Goal: Task Accomplishment & Management: Manage account settings

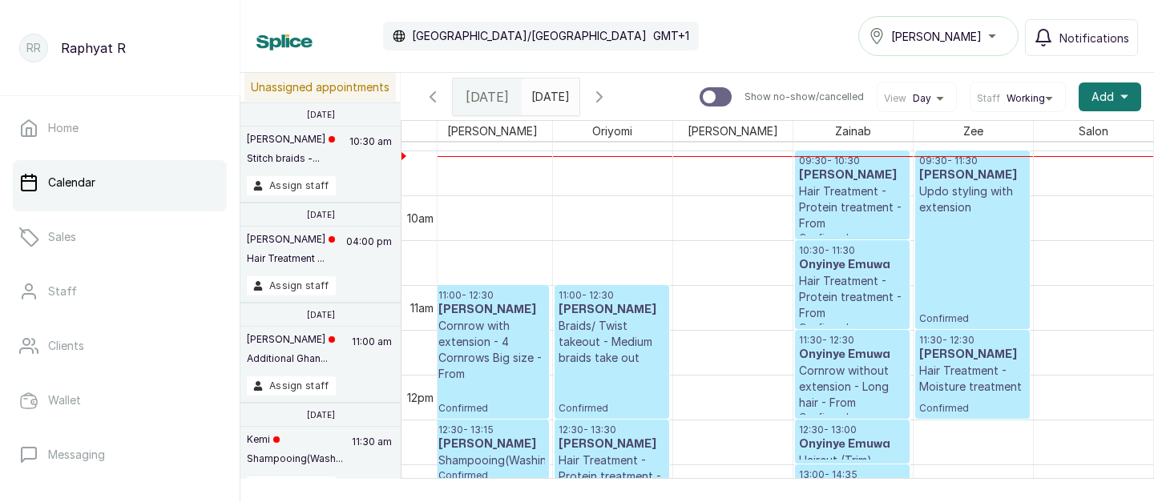
scroll to position [852, 0]
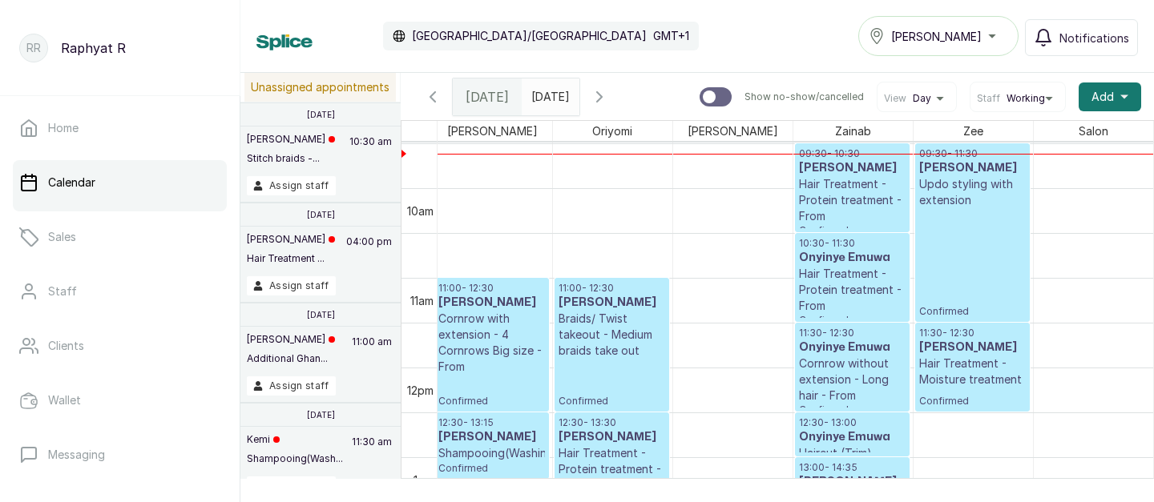
click at [939, 234] on p "Confirmed" at bounding box center [972, 263] width 107 height 110
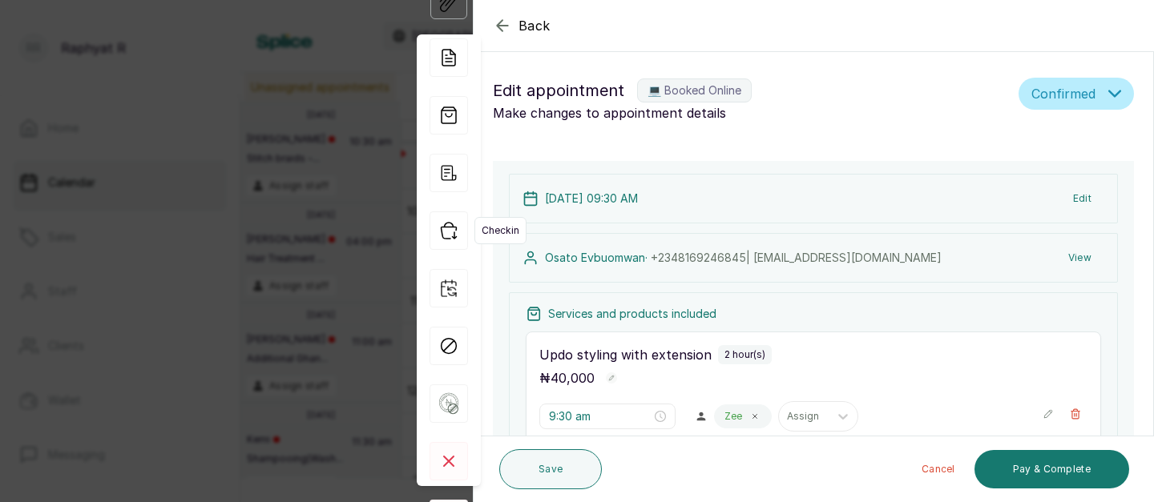
click at [450, 232] on icon "button" at bounding box center [449, 231] width 38 height 38
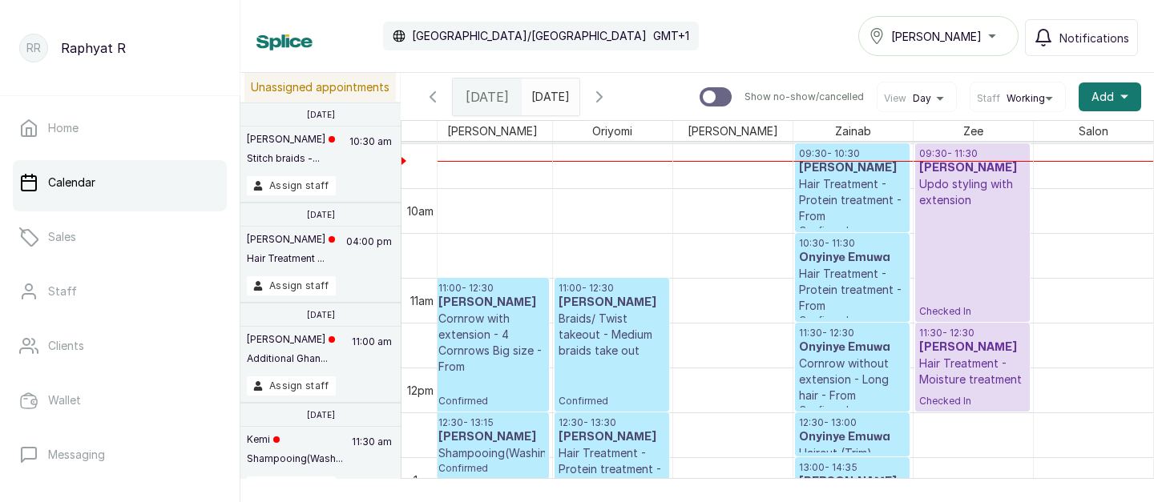
click at [886, 192] on p "Hair Treatment - Protein treatment - From" at bounding box center [852, 200] width 107 height 48
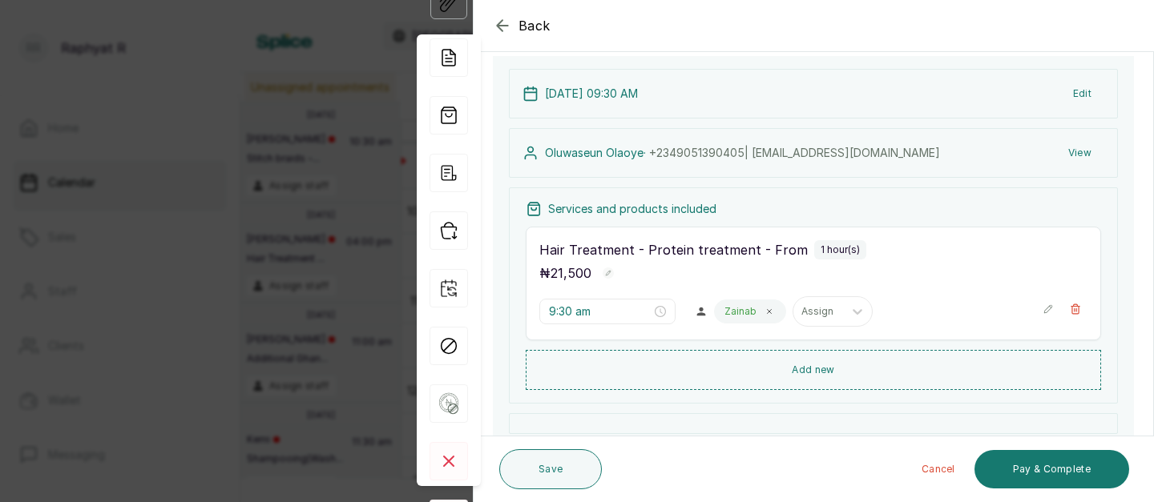
scroll to position [120, 0]
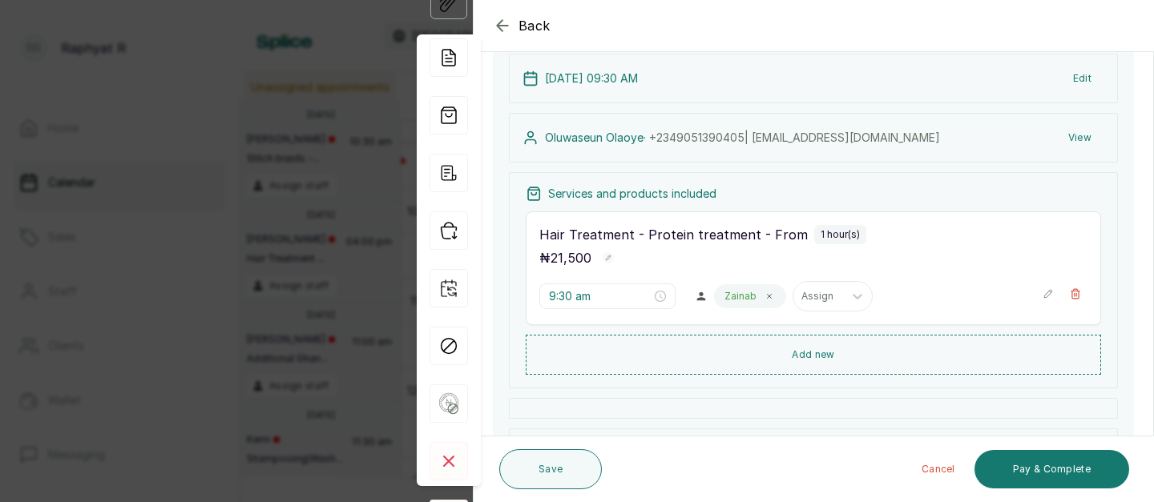
click at [240, 132] on div "Back Appointment Details Edit appointment 💻 Booked Online Make changes to appoi…" at bounding box center [577, 251] width 1154 height 502
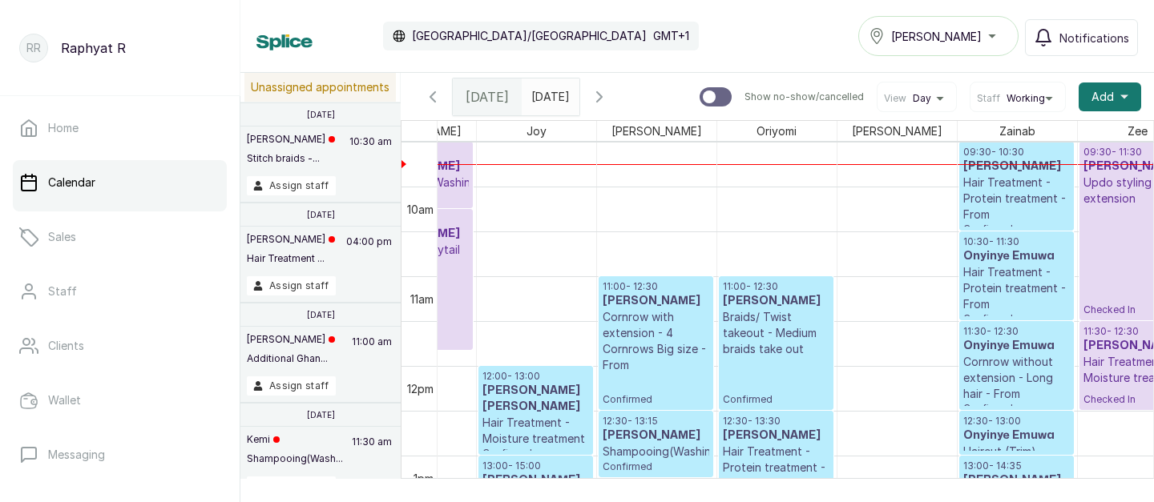
scroll to position [0, 366]
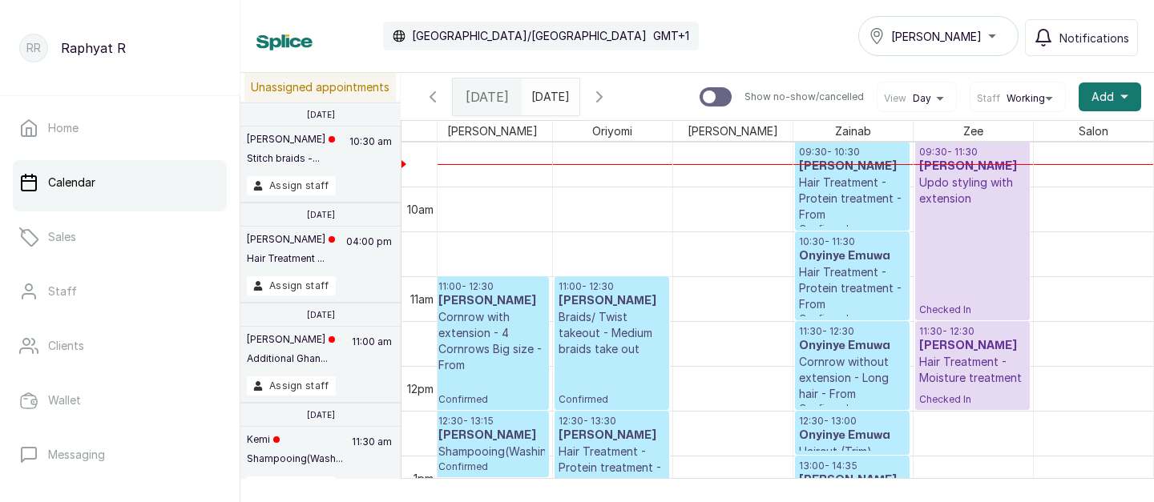
click at [983, 149] on p "09:30 - 11:30" at bounding box center [972, 152] width 107 height 13
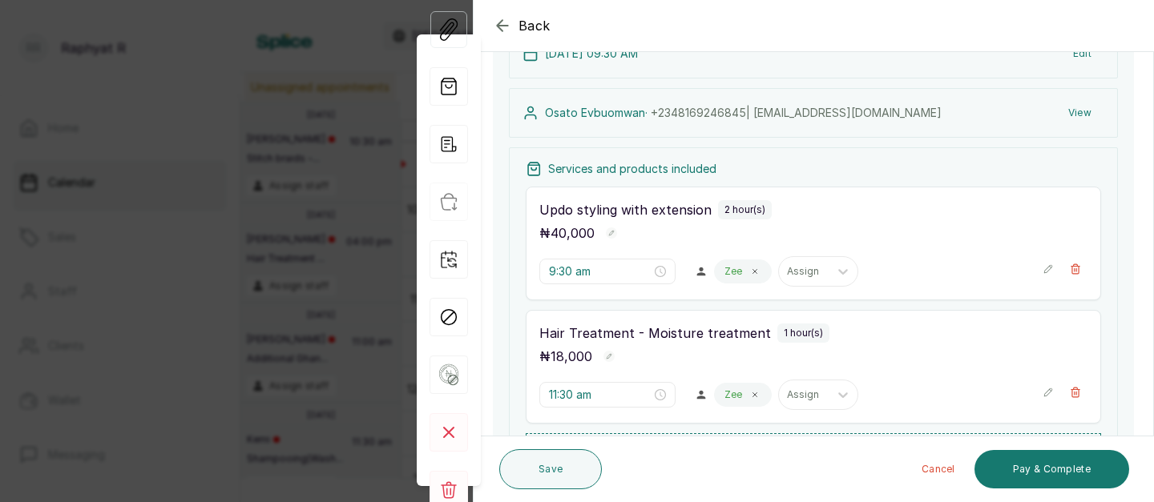
scroll to position [163, 0]
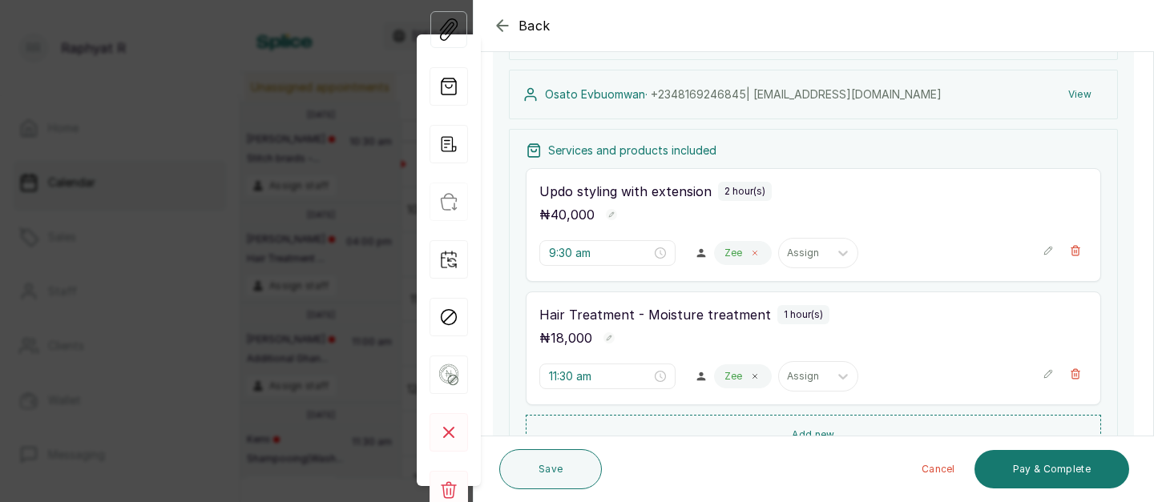
click at [751, 256] on icon at bounding box center [755, 253] width 8 height 8
click at [751, 374] on icon at bounding box center [755, 377] width 8 height 8
click at [728, 255] on div "Assign" at bounding box center [740, 253] width 50 height 21
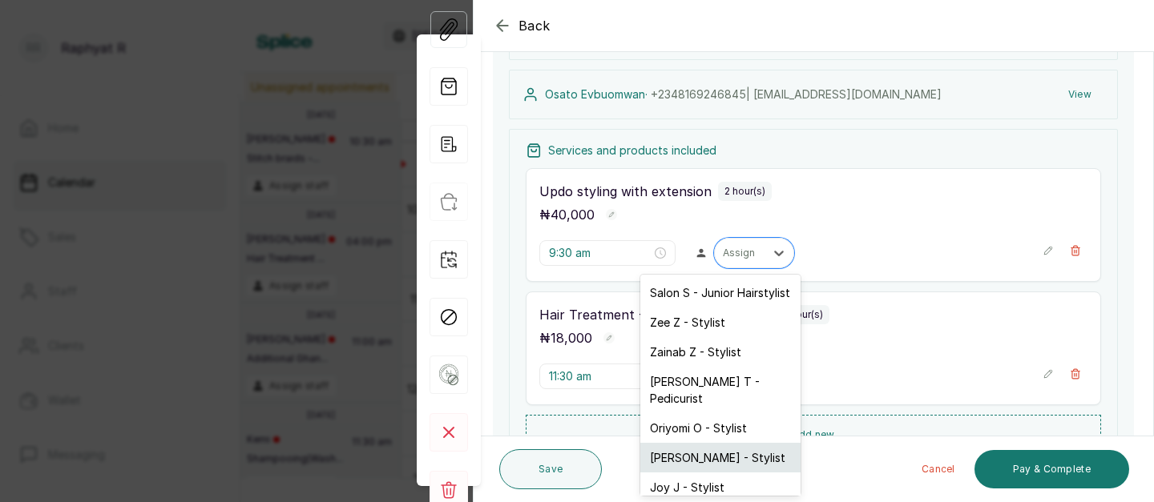
scroll to position [52, 0]
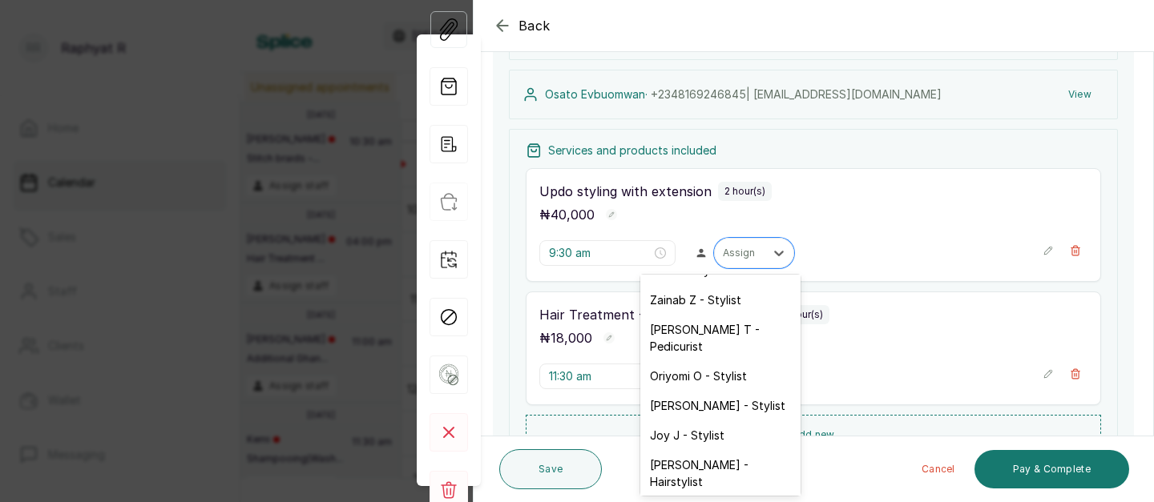
click at [698, 497] on div "Aminat A - Stylist" at bounding box center [720, 512] width 160 height 30
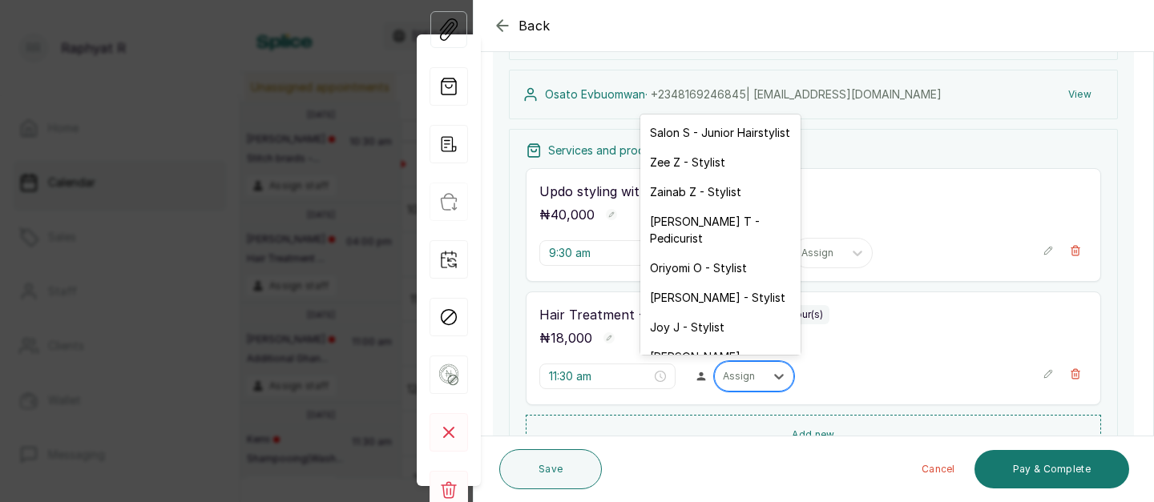
click at [723, 375] on div at bounding box center [740, 376] width 34 height 14
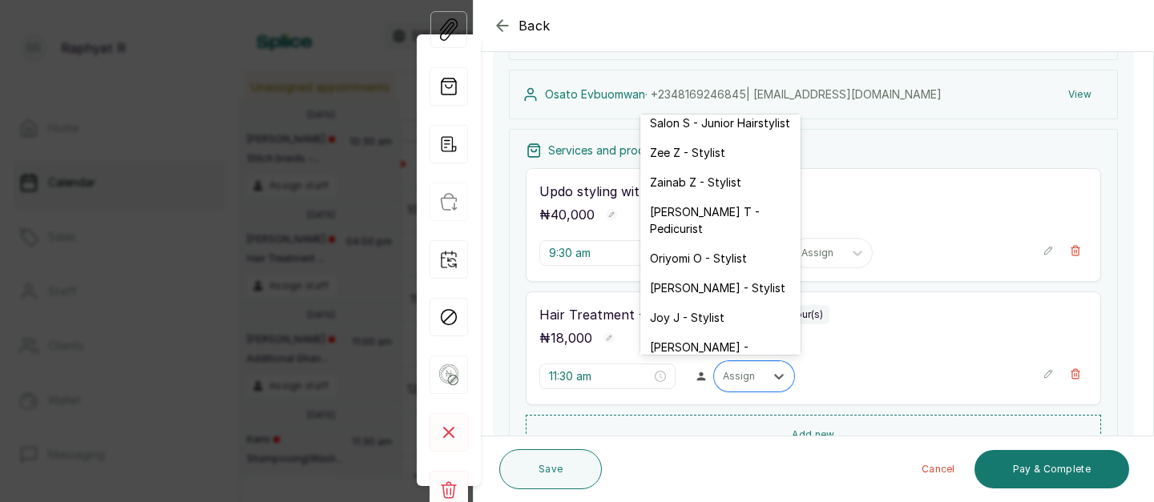
click at [700, 379] on div "Aminat A - Stylist" at bounding box center [720, 394] width 160 height 30
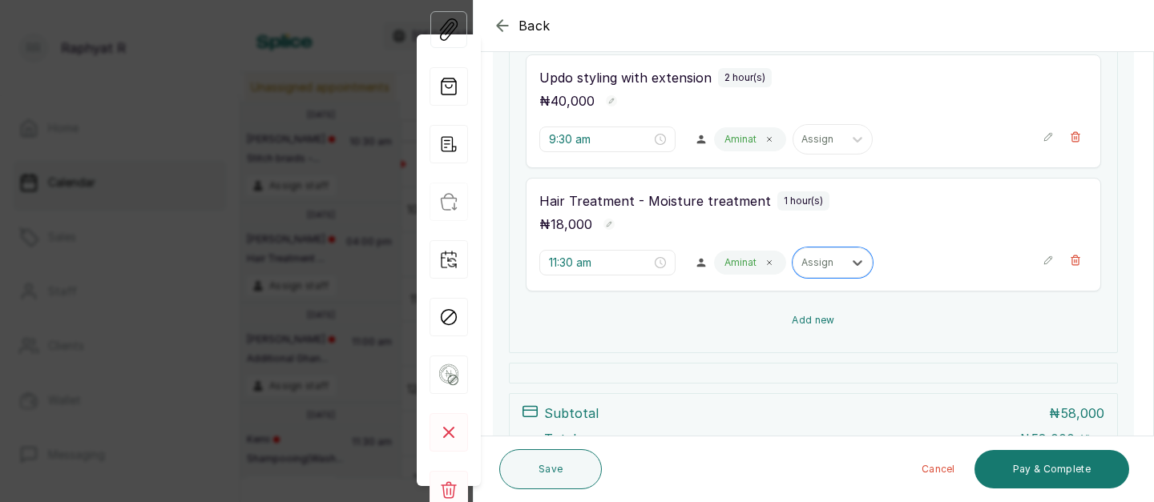
scroll to position [280, 0]
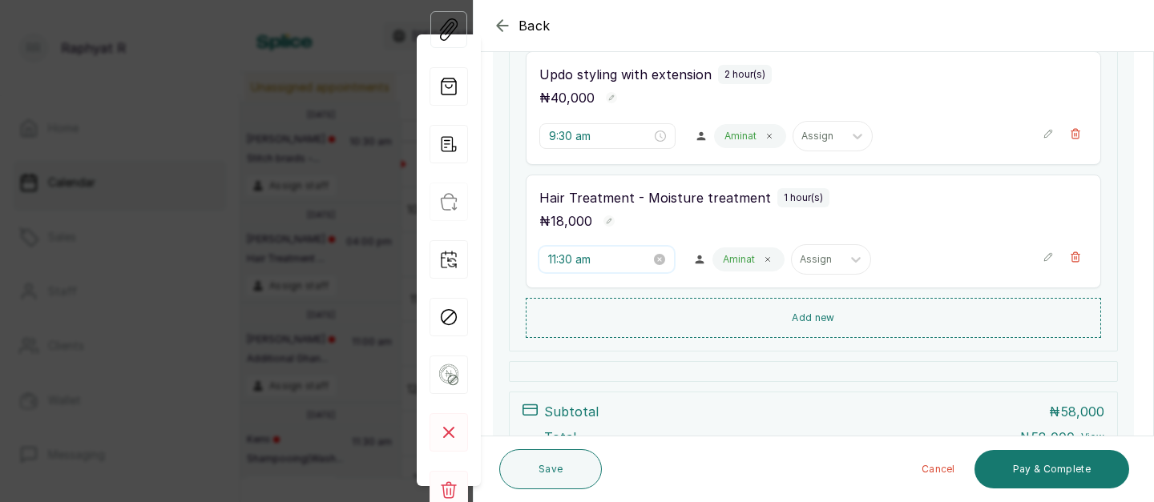
click at [575, 260] on input "11:30 am" at bounding box center [599, 260] width 103 height 18
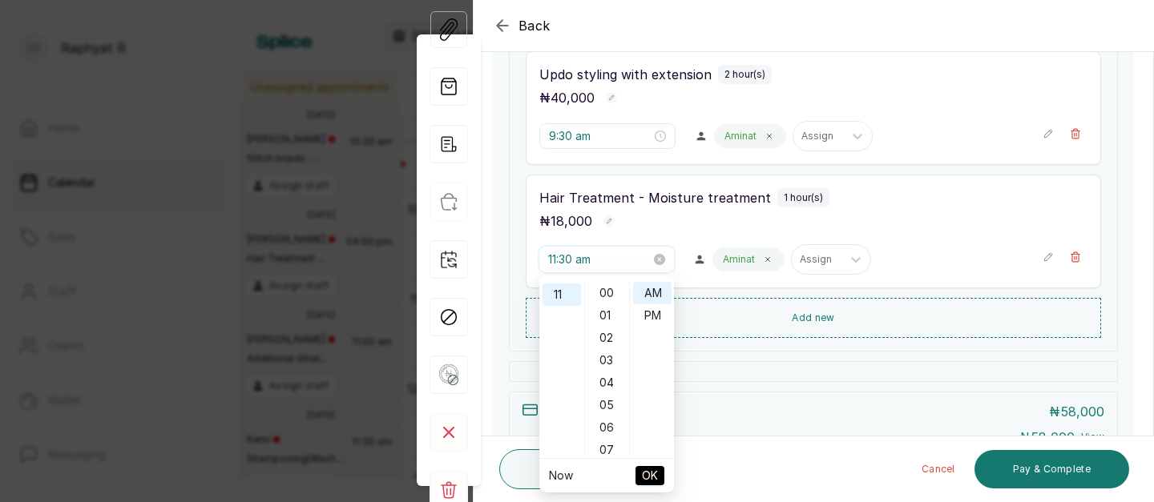
scroll to position [672, 0]
click at [557, 309] on div "09" at bounding box center [562, 307] width 38 height 22
type input "9:30 am"
click at [644, 476] on span "OK" at bounding box center [650, 476] width 16 height 30
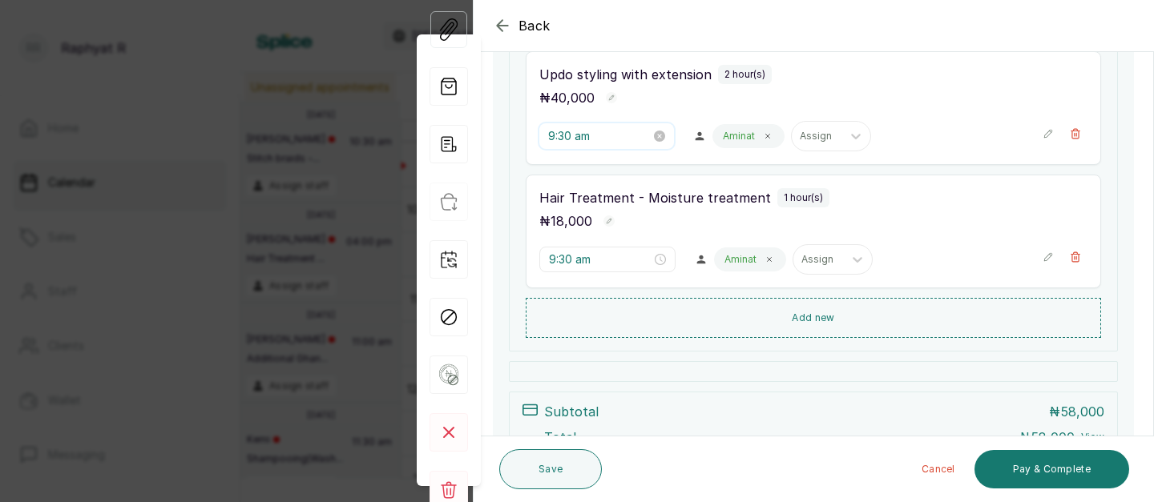
click at [575, 139] on input "9:30 am" at bounding box center [599, 136] width 103 height 18
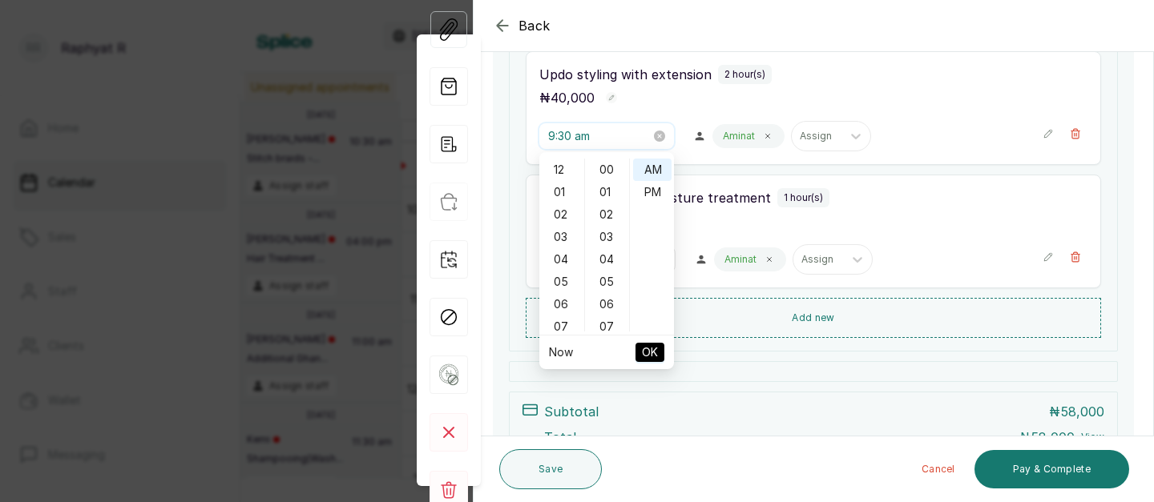
scroll to position [672, 0]
click at [560, 192] on div "10" at bounding box center [562, 194] width 38 height 22
click at [652, 347] on span "OK" at bounding box center [650, 352] width 16 height 30
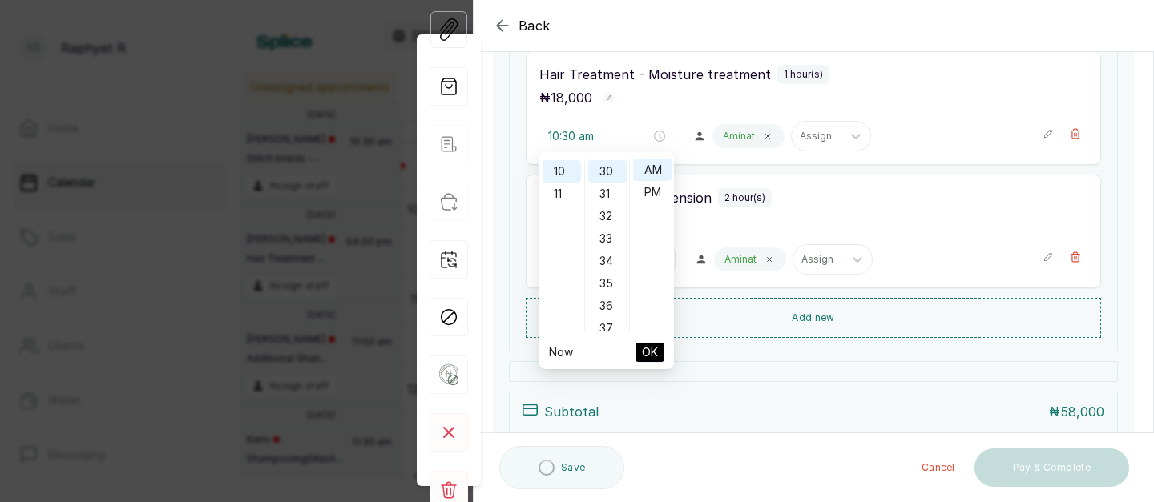
type input "9:30 am"
type input "10:30 am"
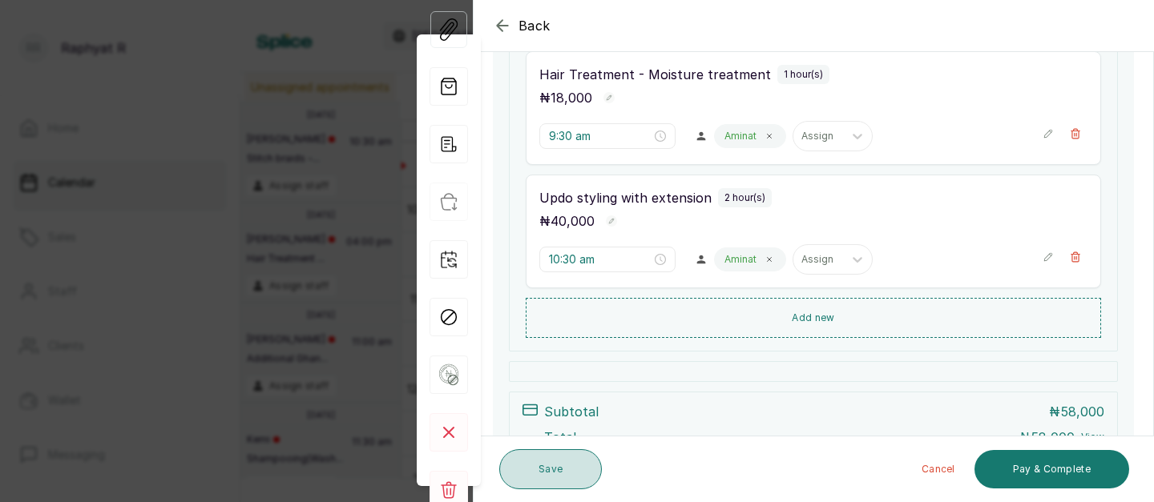
click at [555, 462] on button "Save" at bounding box center [550, 470] width 103 height 40
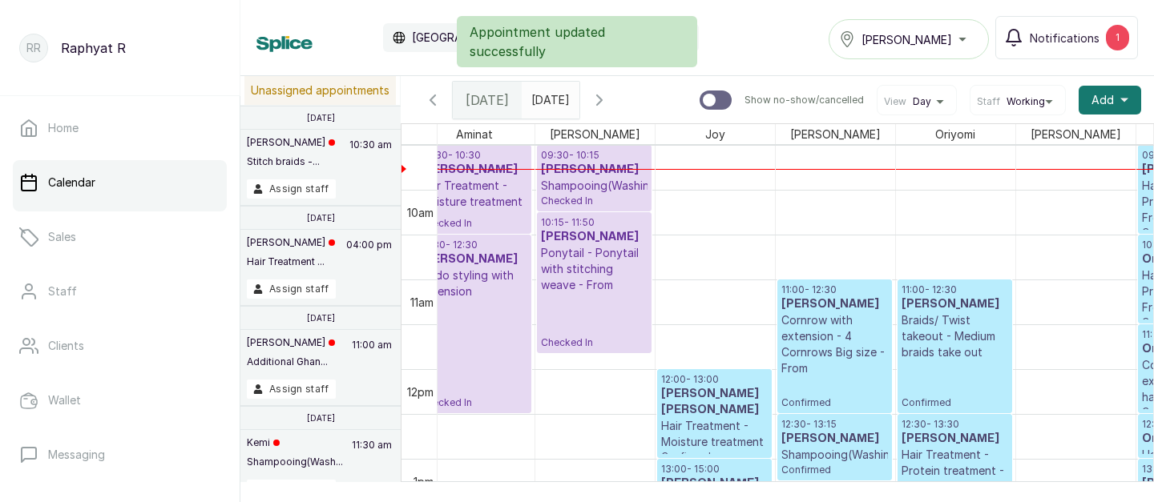
scroll to position [854, 35]
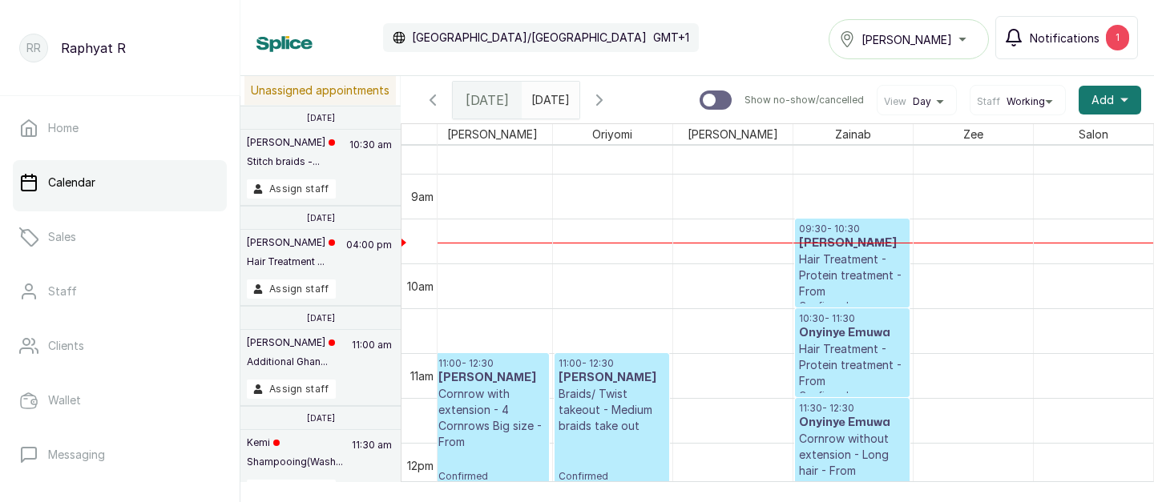
click at [1120, 32] on div "1" at bounding box center [1117, 38] width 23 height 26
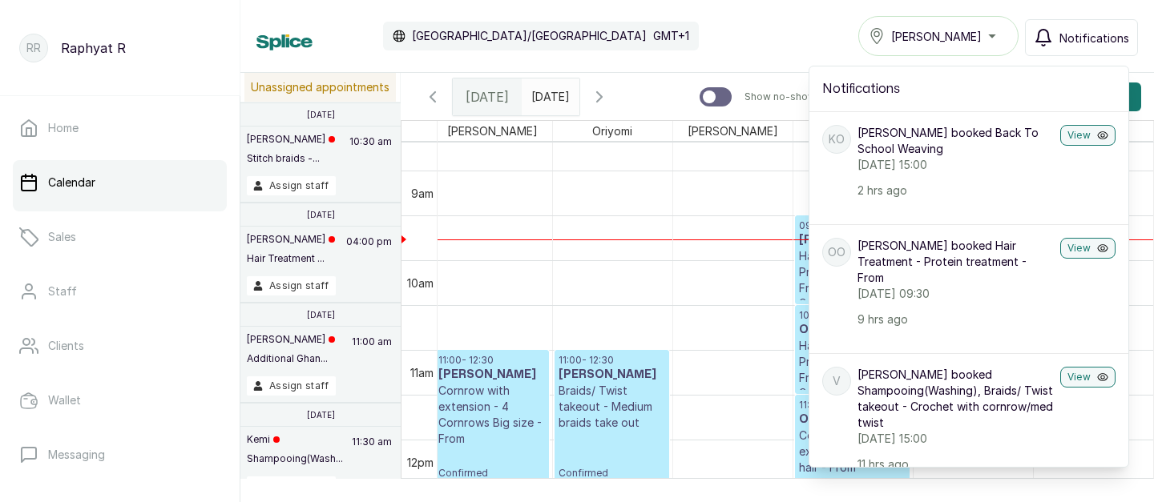
click at [749, 26] on div "Calendar [GEOGRAPHIC_DATA]/[GEOGRAPHIC_DATA] GMT+1 Tasala Ikoyi Notifications N…" at bounding box center [697, 36] width 882 height 40
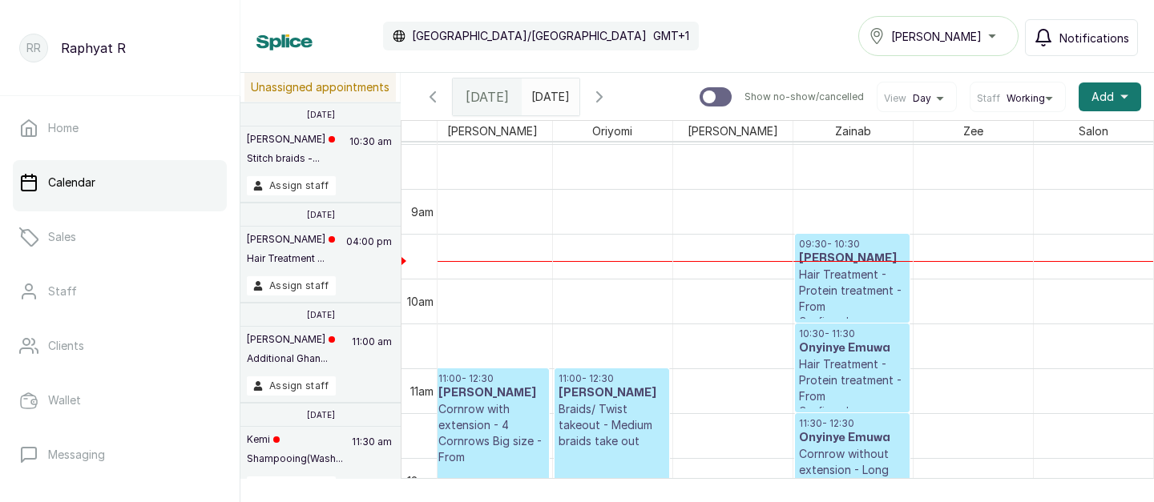
scroll to position [0, 0]
